Goal: Navigation & Orientation: Find specific page/section

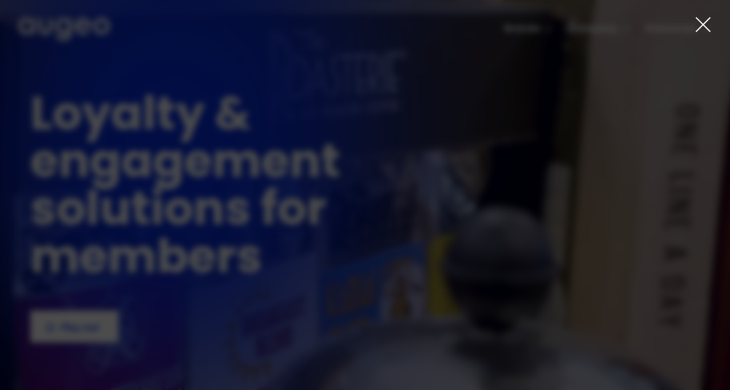
click at [703, 30] on icon at bounding box center [703, 24] width 17 height 17
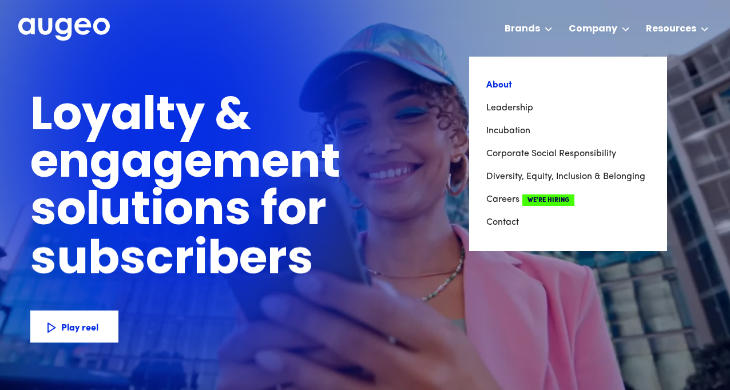
click at [525, 81] on link "About" at bounding box center [568, 85] width 164 height 23
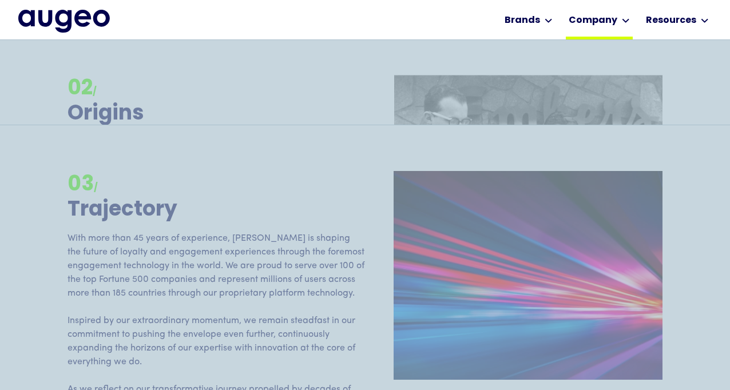
scroll to position [1521, 0]
